Goal: Use online tool/utility: Utilize a website feature to perform a specific function

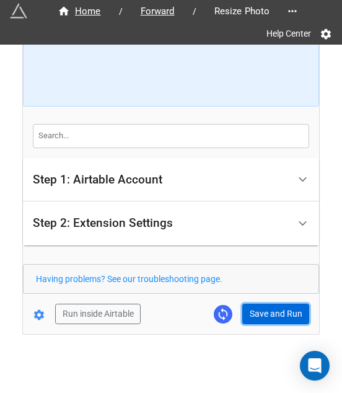
click at [254, 305] on button "Save and Run" at bounding box center [275, 314] width 67 height 21
click at [295, 317] on button "Save and Run" at bounding box center [275, 314] width 67 height 21
drag, startPoint x: 274, startPoint y: 306, endPoint x: 289, endPoint y: 300, distance: 16.1
click at [275, 306] on button "Save and Run" at bounding box center [275, 314] width 67 height 21
drag, startPoint x: 284, startPoint y: 310, endPoint x: 292, endPoint y: 309, distance: 8.7
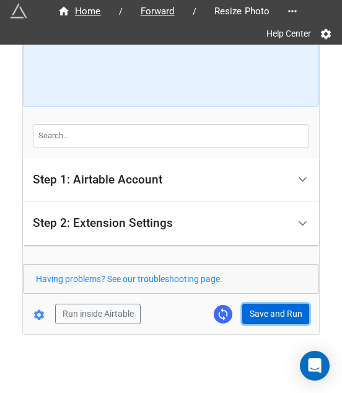
click at [284, 310] on button "Save and Run" at bounding box center [275, 314] width 67 height 21
click at [247, 317] on button "Save and Run" at bounding box center [275, 314] width 67 height 21
drag, startPoint x: 266, startPoint y: 318, endPoint x: 322, endPoint y: 290, distance: 62.4
click at [266, 318] on button "Save and Run" at bounding box center [275, 314] width 67 height 21
drag, startPoint x: 269, startPoint y: 311, endPoint x: 297, endPoint y: 299, distance: 30.8
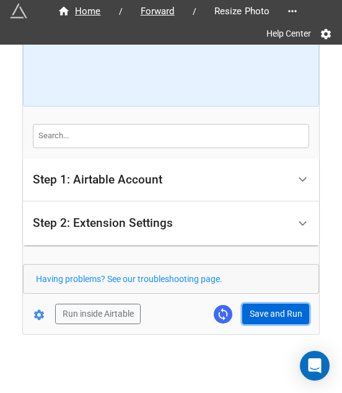
click at [270, 311] on button "Save and Run" at bounding box center [275, 314] width 67 height 21
click at [268, 317] on button "Save and Run" at bounding box center [275, 314] width 67 height 21
click at [271, 309] on button "Save and Run" at bounding box center [275, 314] width 67 height 21
click at [244, 314] on button "Save and Run" at bounding box center [275, 314] width 67 height 21
click at [262, 312] on button "Save and Run" at bounding box center [275, 314] width 67 height 21
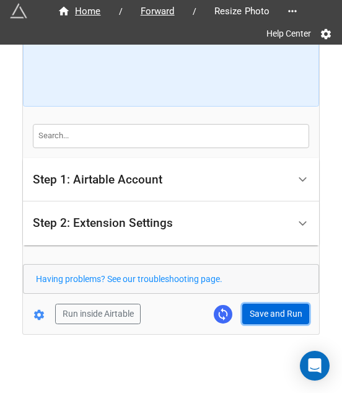
click at [266, 320] on button "Save and Run" at bounding box center [275, 314] width 67 height 21
click at [260, 307] on button "Save and Run" at bounding box center [275, 314] width 67 height 21
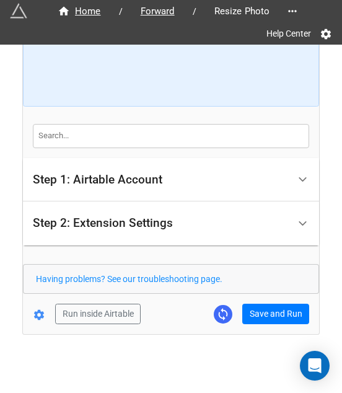
click at [257, 327] on div "Home / Forward / Resize Photo Help Center How to Setup Step 1: Airtable Account…" at bounding box center [171, 125] width 296 height 418
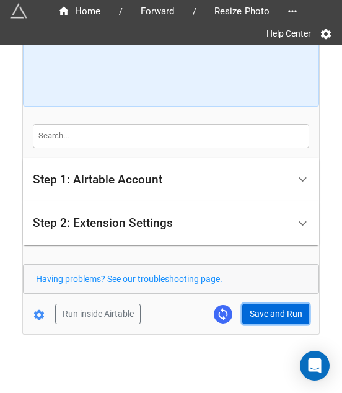
click at [288, 304] on button "Save and Run" at bounding box center [275, 314] width 67 height 21
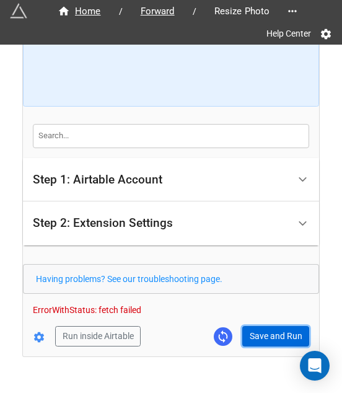
click at [270, 336] on button "Save and Run" at bounding box center [275, 336] width 67 height 21
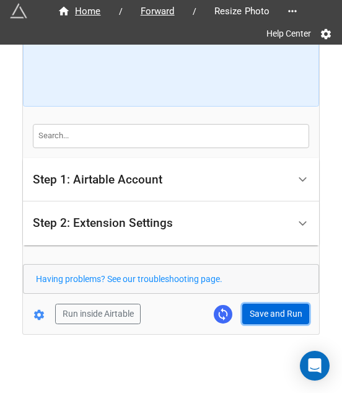
click at [254, 304] on button "Save and Run" at bounding box center [275, 314] width 67 height 21
click at [269, 313] on button "Save and Run" at bounding box center [275, 314] width 67 height 21
click at [286, 308] on button "Save and Run" at bounding box center [275, 314] width 67 height 21
click at [249, 306] on button "Save and Run" at bounding box center [275, 314] width 67 height 21
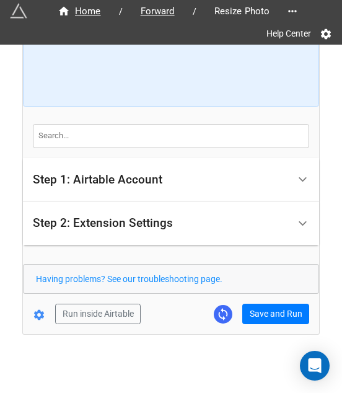
click at [251, 323] on div "Home / Forward / Resize Photo Help Center How to Setup Step 1: Airtable Account…" at bounding box center [171, 125] width 296 height 418
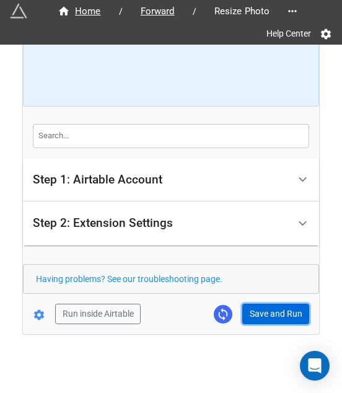
click at [250, 314] on button "Save and Run" at bounding box center [275, 314] width 67 height 21
